Goal: Task Accomplishment & Management: Complete application form

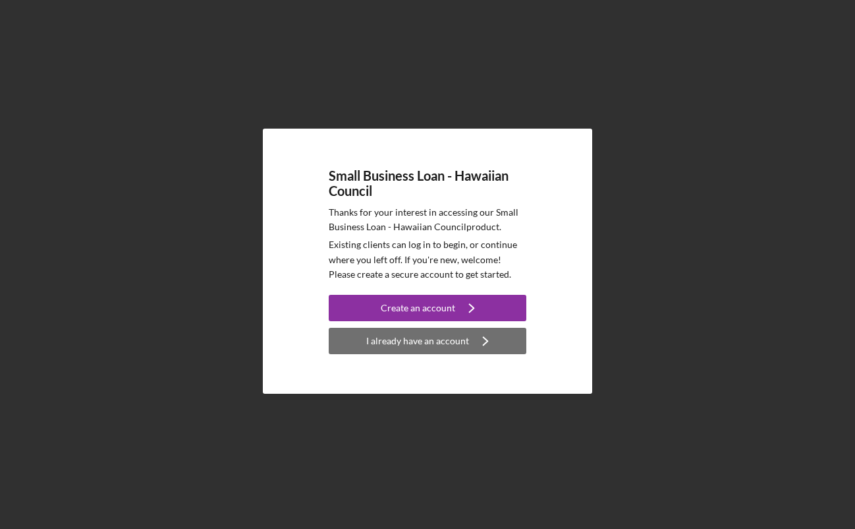
click at [428, 339] on div "I already have an account" at bounding box center [417, 341] width 103 height 26
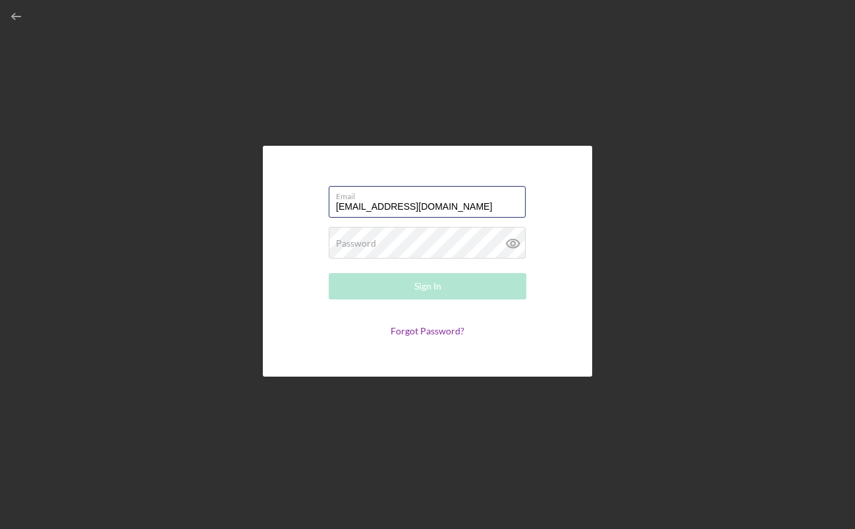
type input "[EMAIL_ADDRESS][DOMAIN_NAME]"
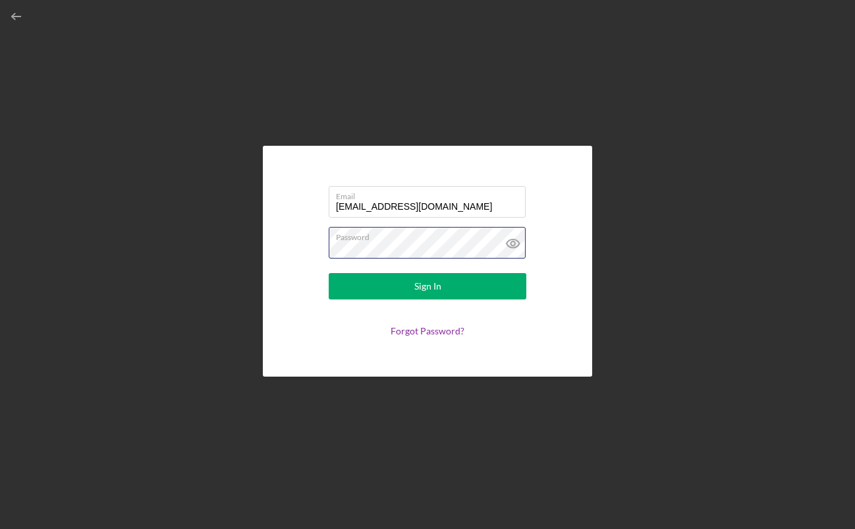
click at [428, 286] on button "Sign In" at bounding box center [428, 286] width 198 height 26
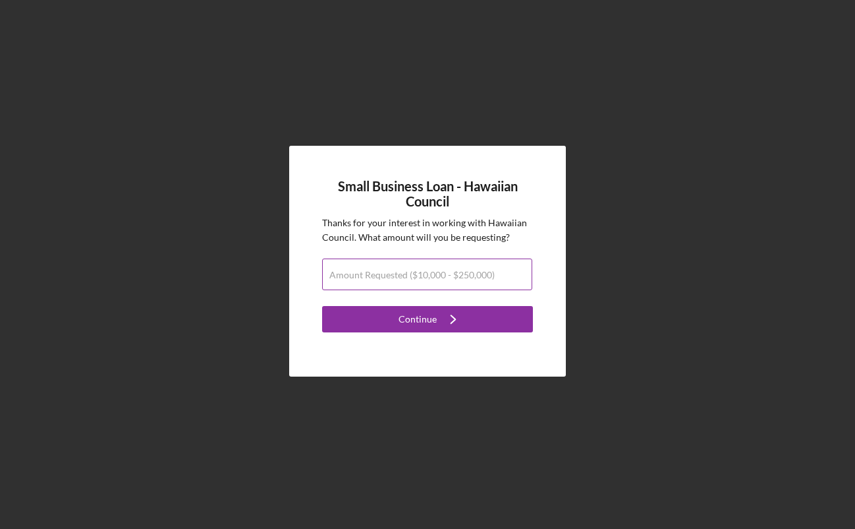
click at [404, 272] on label "Amount Requested ($10,000 - $250,000)" at bounding box center [411, 275] width 165 height 11
click at [404, 272] on input "Amount Requested ($10,000 - $250,000)" at bounding box center [427, 274] width 210 height 32
type input "$100,000"
click at [428, 318] on button "Continue Icon/Navigate" at bounding box center [427, 319] width 211 height 26
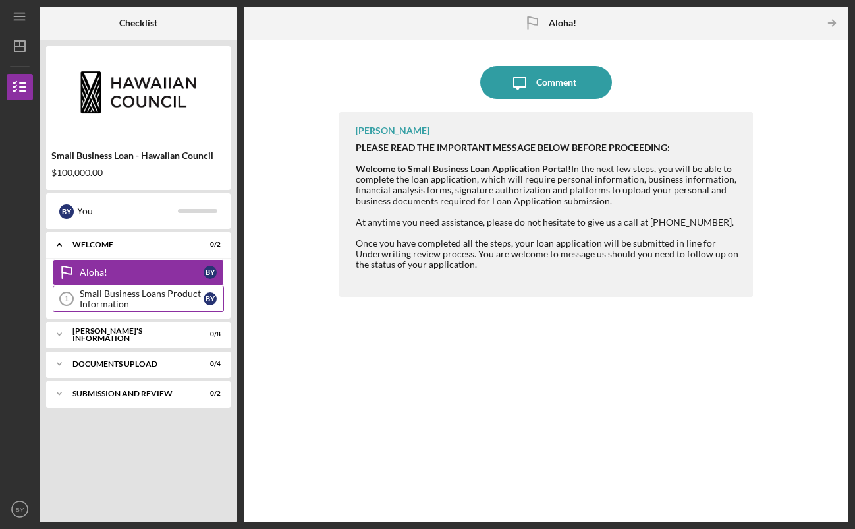
click at [151, 299] on div "Small Business Loans Product Information" at bounding box center [142, 298] width 124 height 21
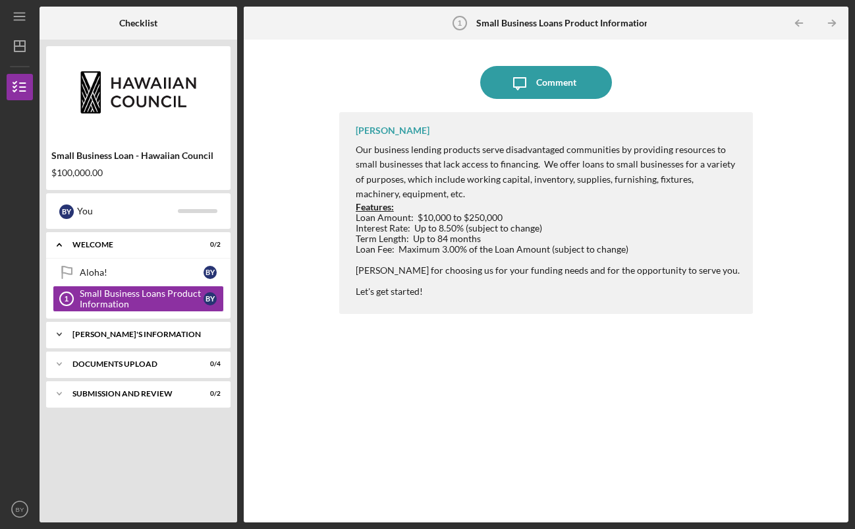
click at [150, 323] on div "Icon/Expander [PERSON_NAME]'S INFORMATION 0 / 8" at bounding box center [138, 334] width 185 height 26
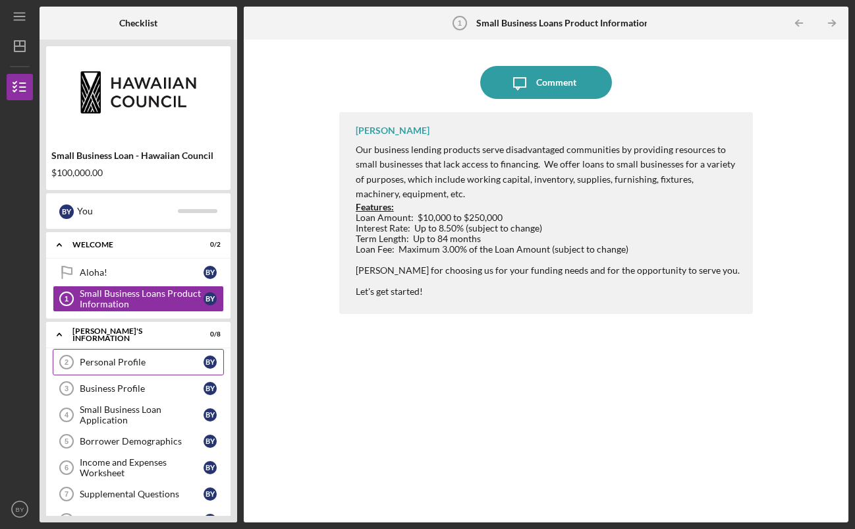
click at [152, 360] on div "Personal Profile" at bounding box center [142, 362] width 124 height 11
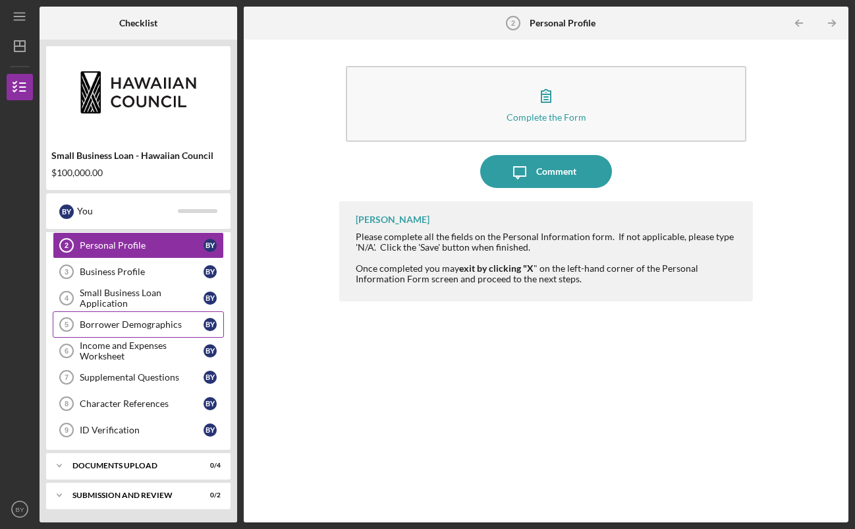
scroll to position [117, 0]
click at [142, 467] on div "DOCUMENTS UPLOAD" at bounding box center [143, 465] width 142 height 8
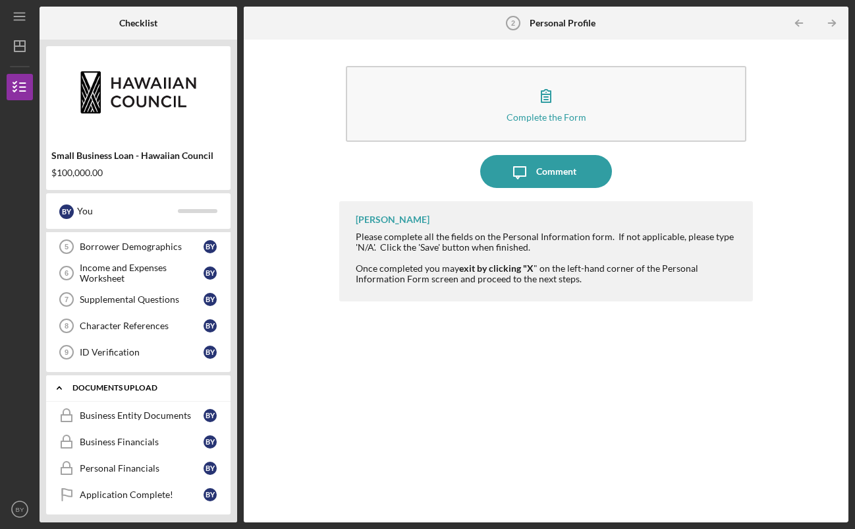
scroll to position [210, 0]
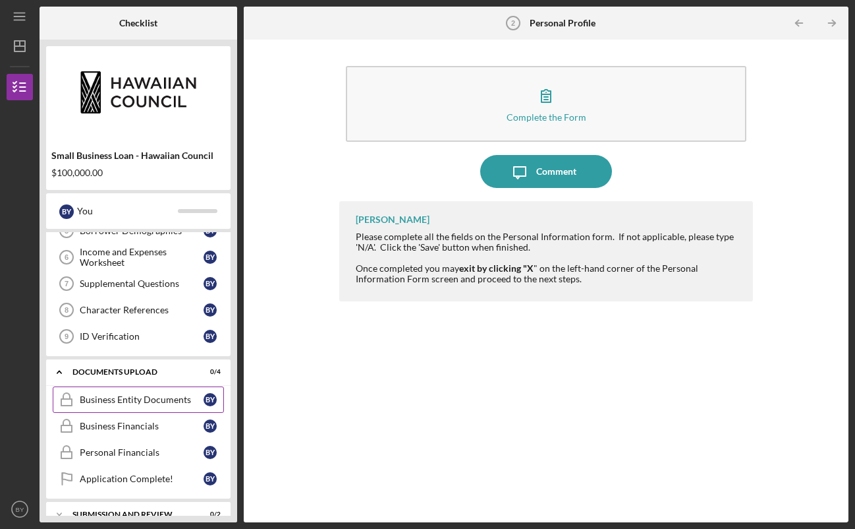
click at [144, 396] on div "Business Entity Documents" at bounding box center [142, 399] width 124 height 11
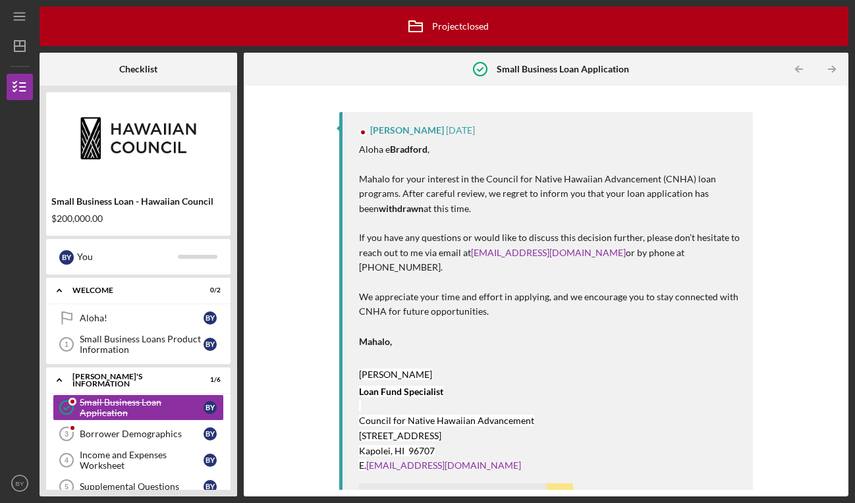
scroll to position [13, 0]
